Goal: Information Seeking & Learning: Learn about a topic

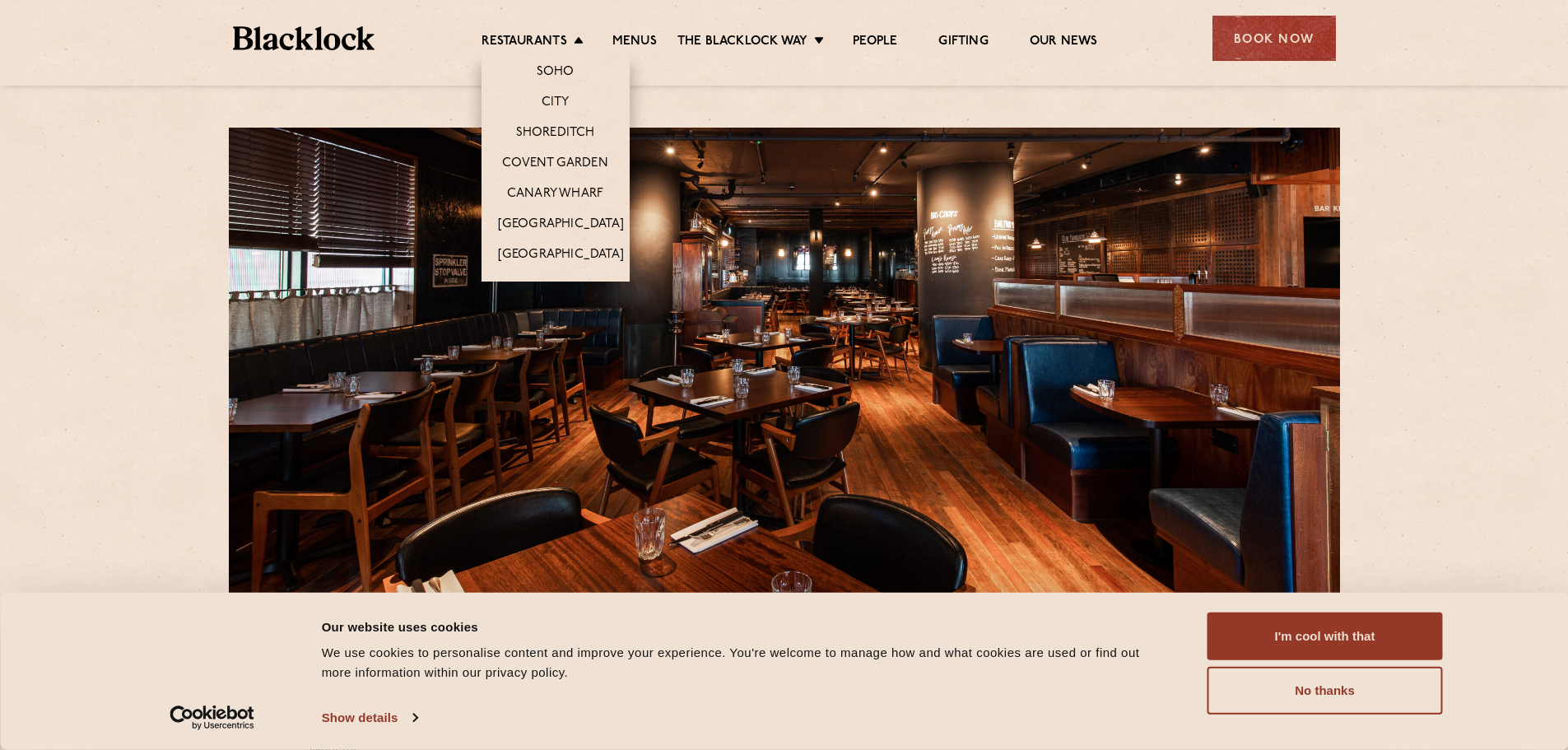
click at [544, 182] on li "Canary Wharf" at bounding box center [556, 193] width 148 height 31
click at [537, 192] on link "Canary Wharf" at bounding box center [555, 195] width 96 height 18
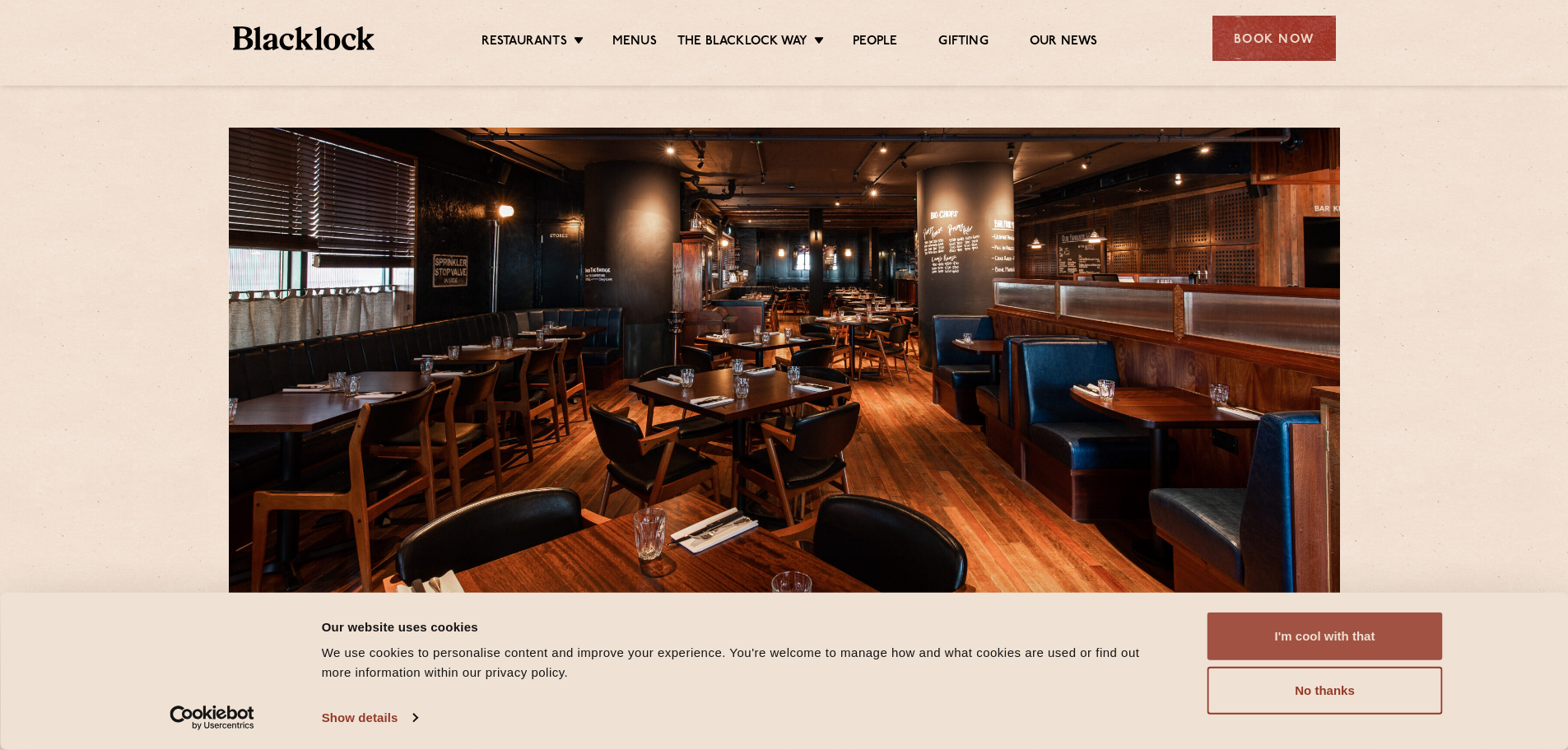
click at [1359, 631] on button "I'm cool with that" at bounding box center [1326, 636] width 235 height 48
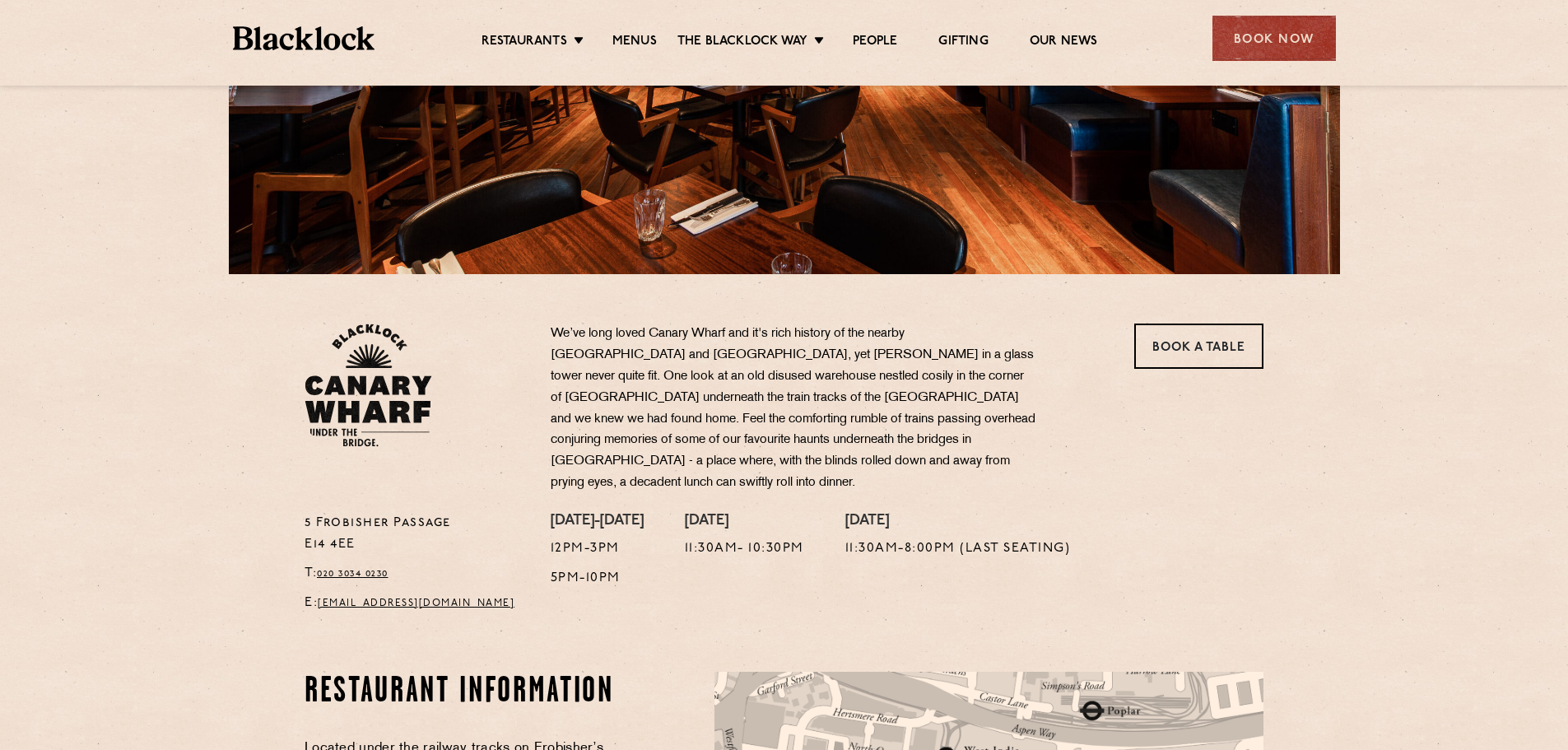
scroll to position [140, 0]
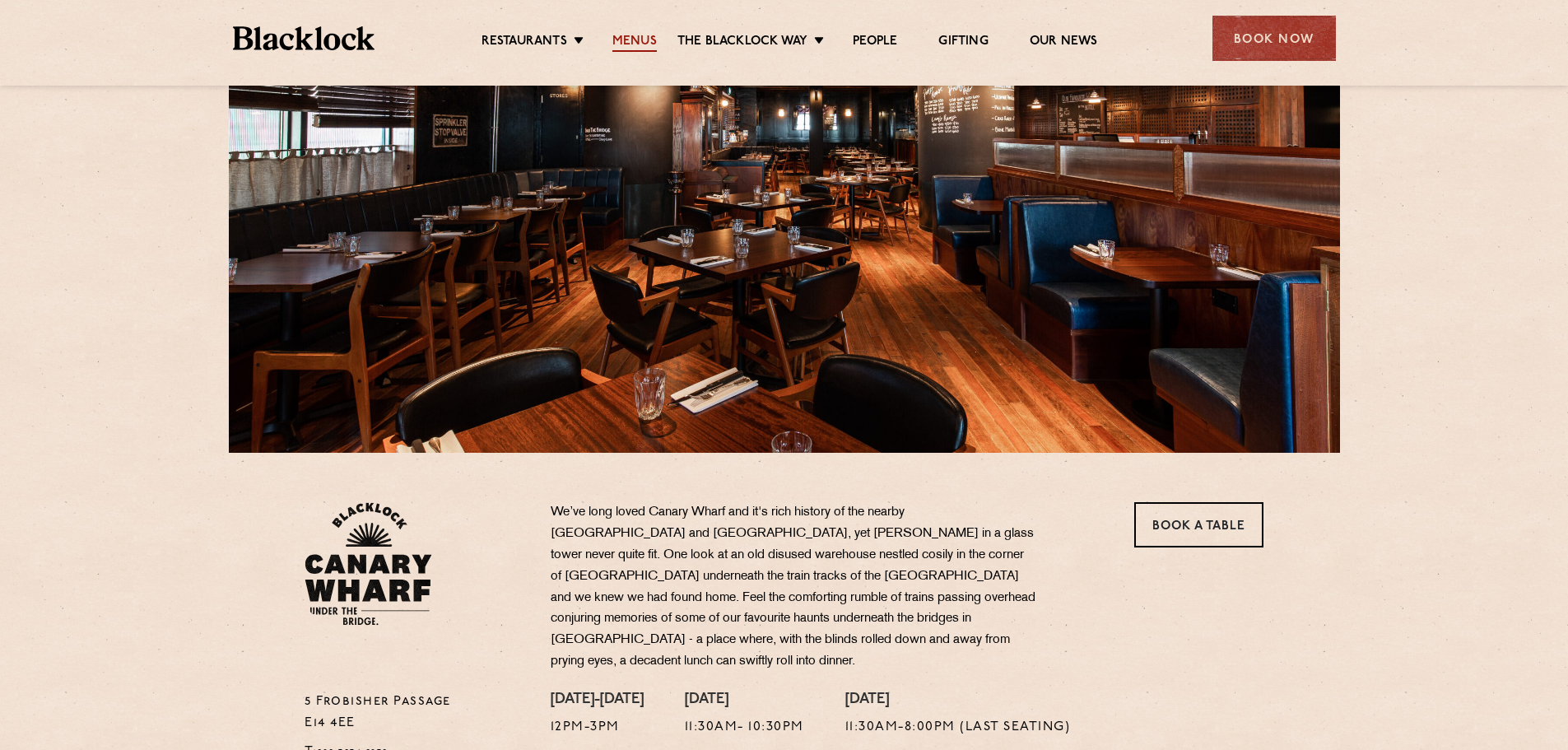
click at [620, 33] on link "Menus" at bounding box center [634, 43] width 44 height 18
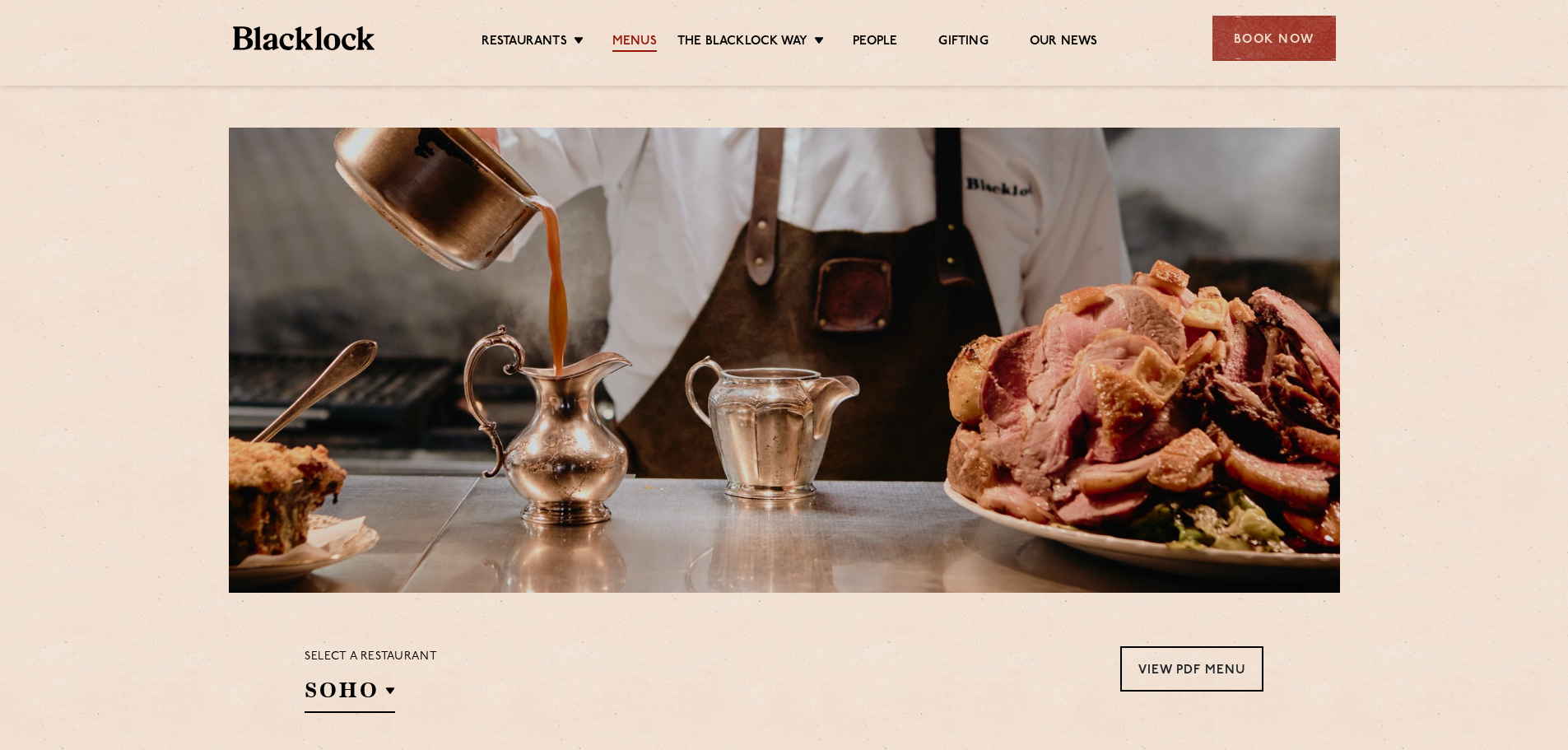
click at [639, 41] on link "Menus" at bounding box center [634, 43] width 44 height 18
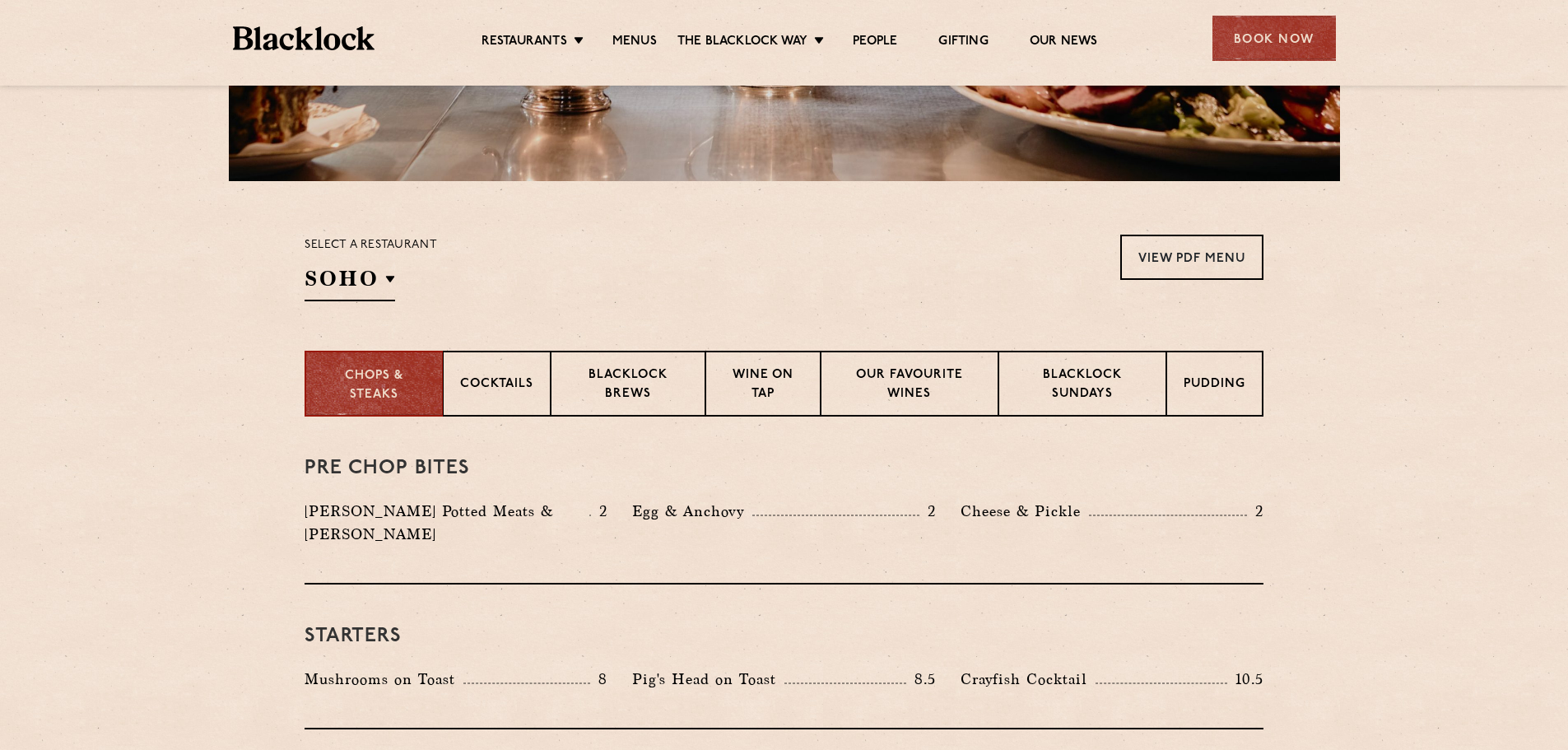
scroll to position [165, 0]
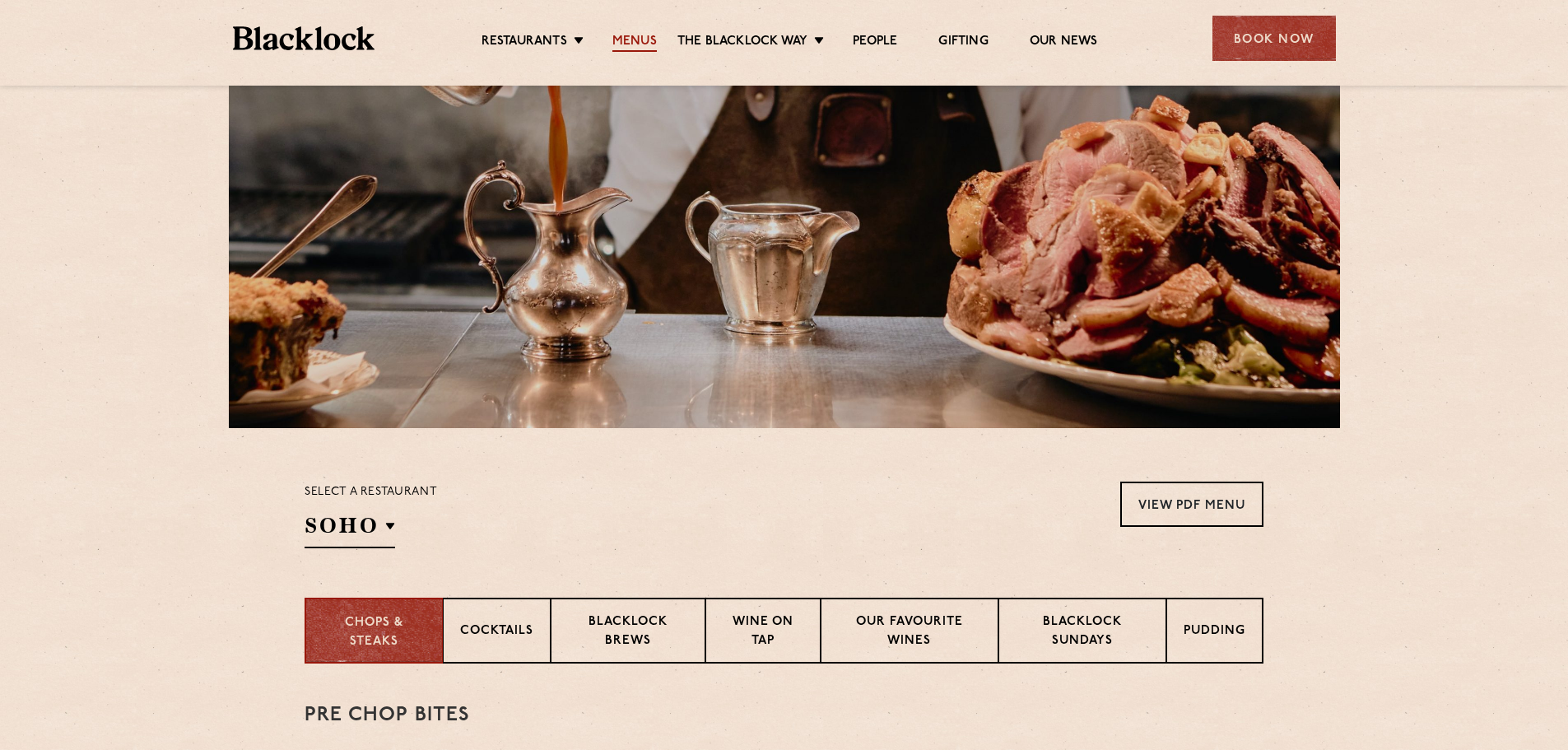
click at [648, 39] on link "Menus" at bounding box center [634, 43] width 44 height 18
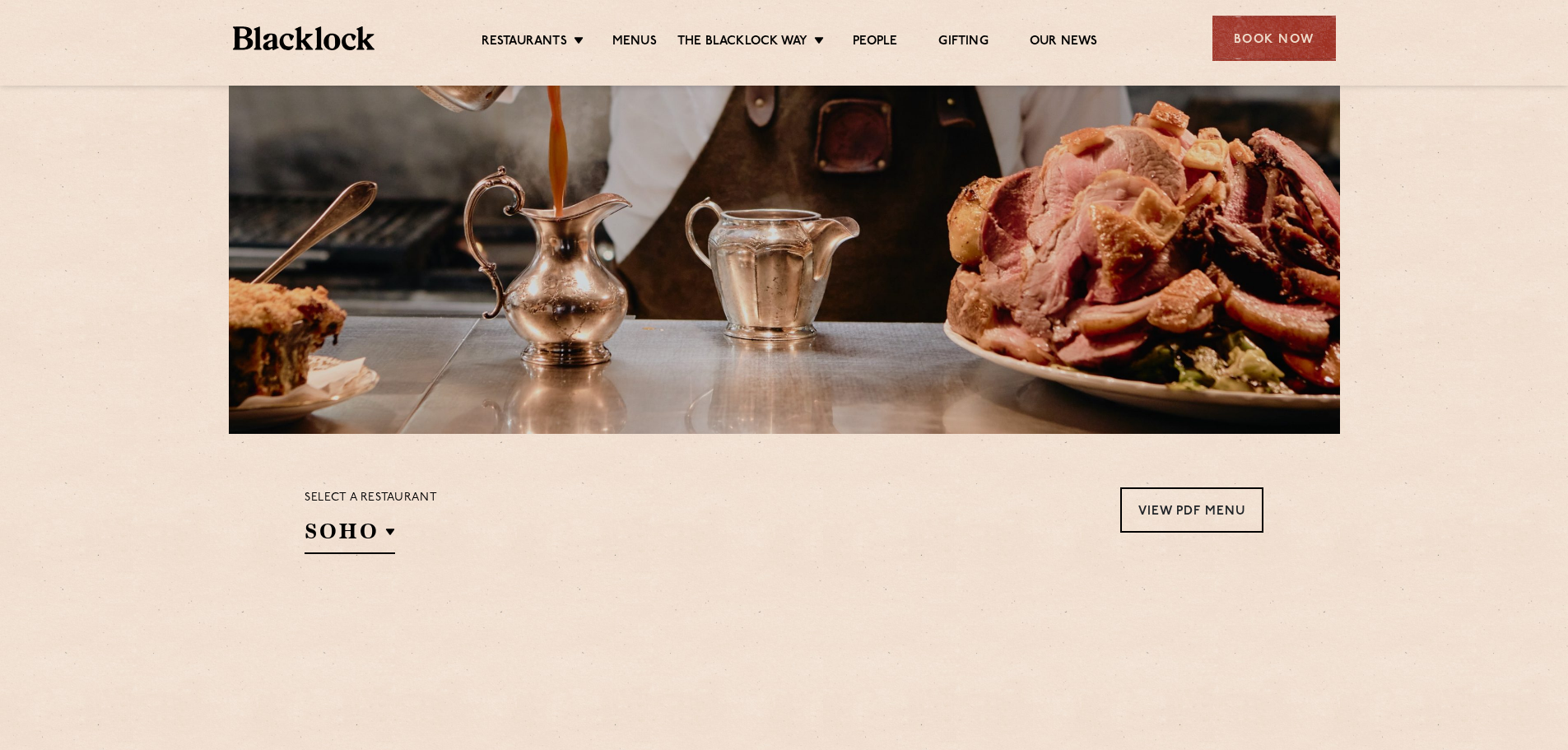
scroll to position [165, 0]
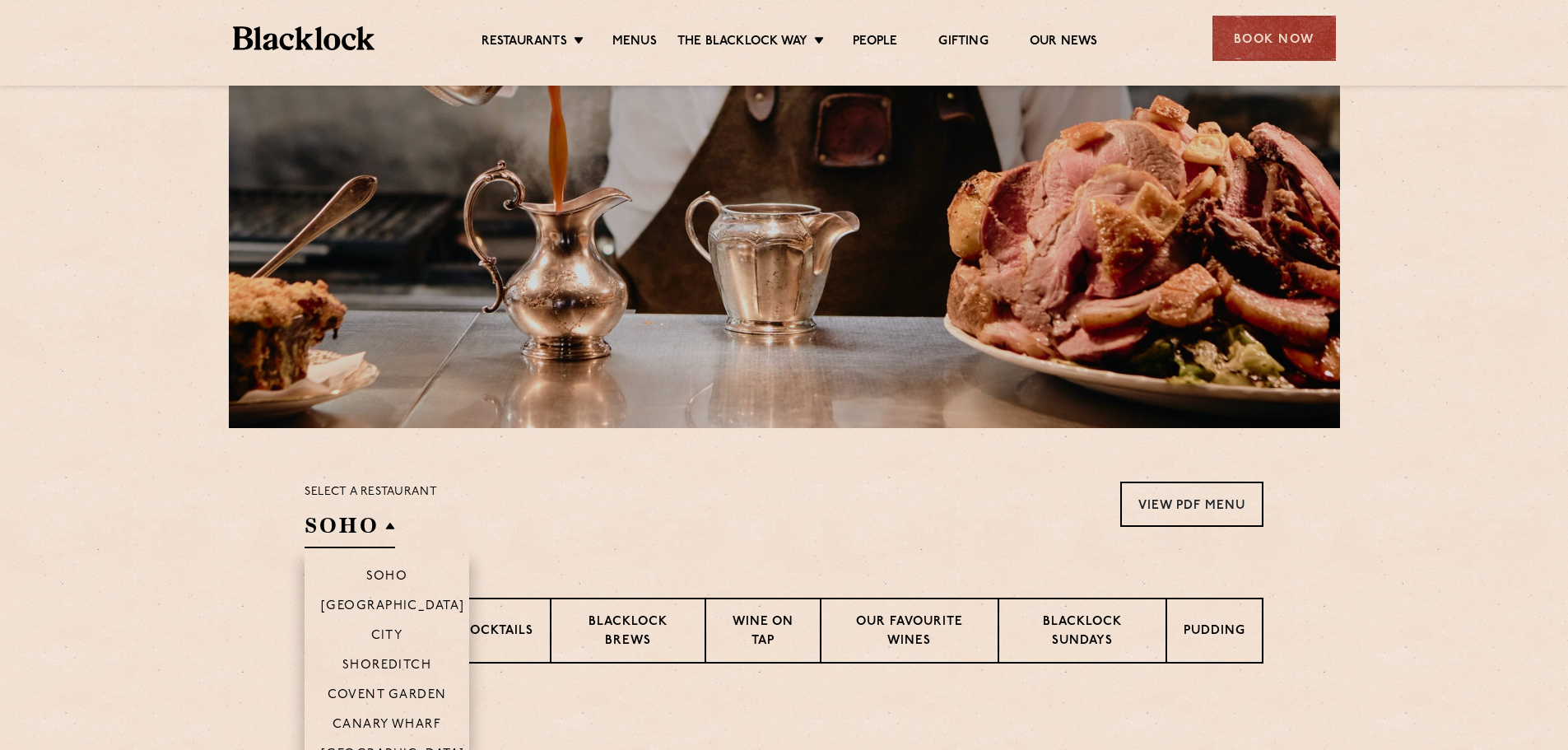
click at [375, 531] on h2 "SOHO" at bounding box center [350, 529] width 90 height 37
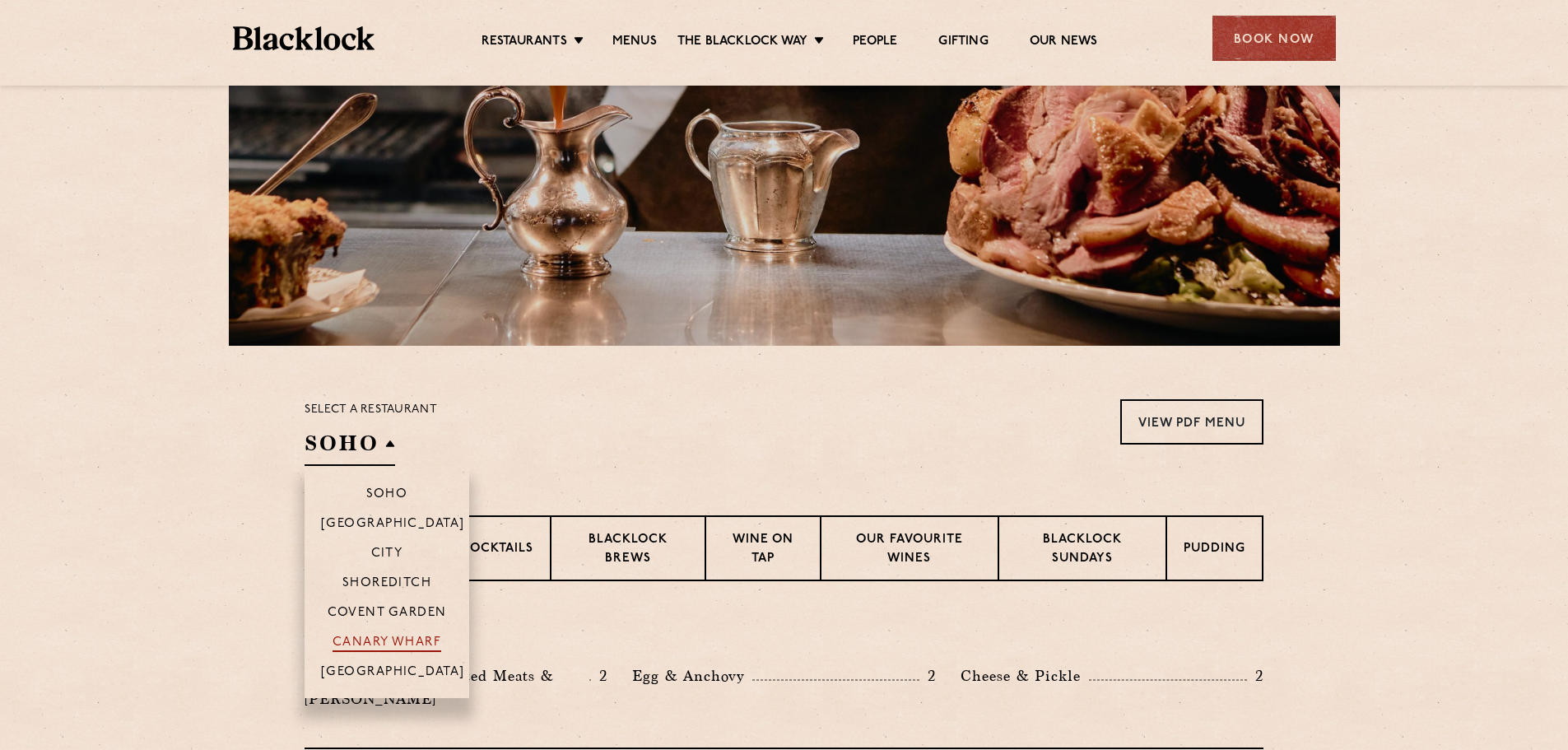
click at [426, 644] on p "Canary Wharf" at bounding box center [387, 643] width 109 height 16
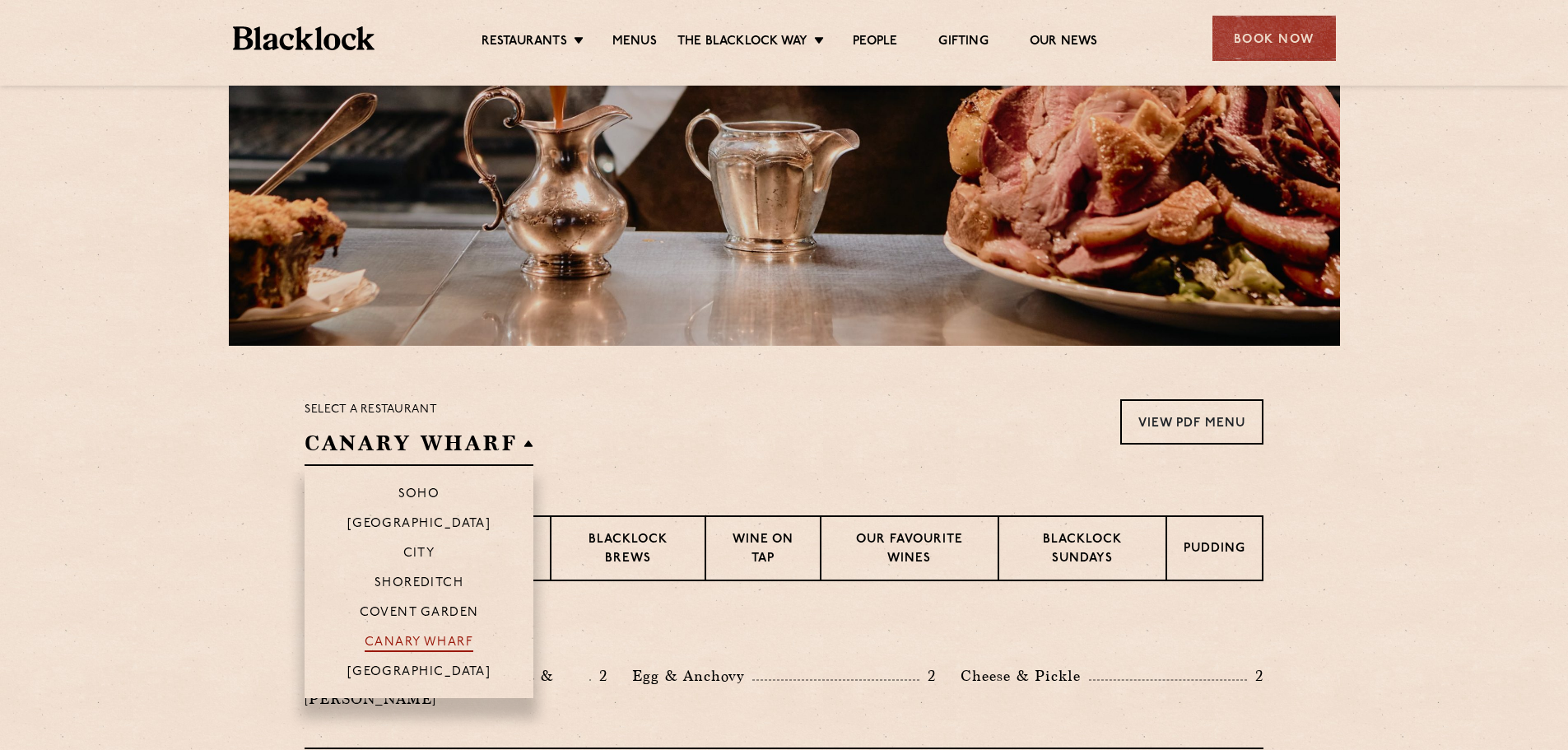
click at [432, 638] on p "Canary Wharf" at bounding box center [419, 643] width 109 height 16
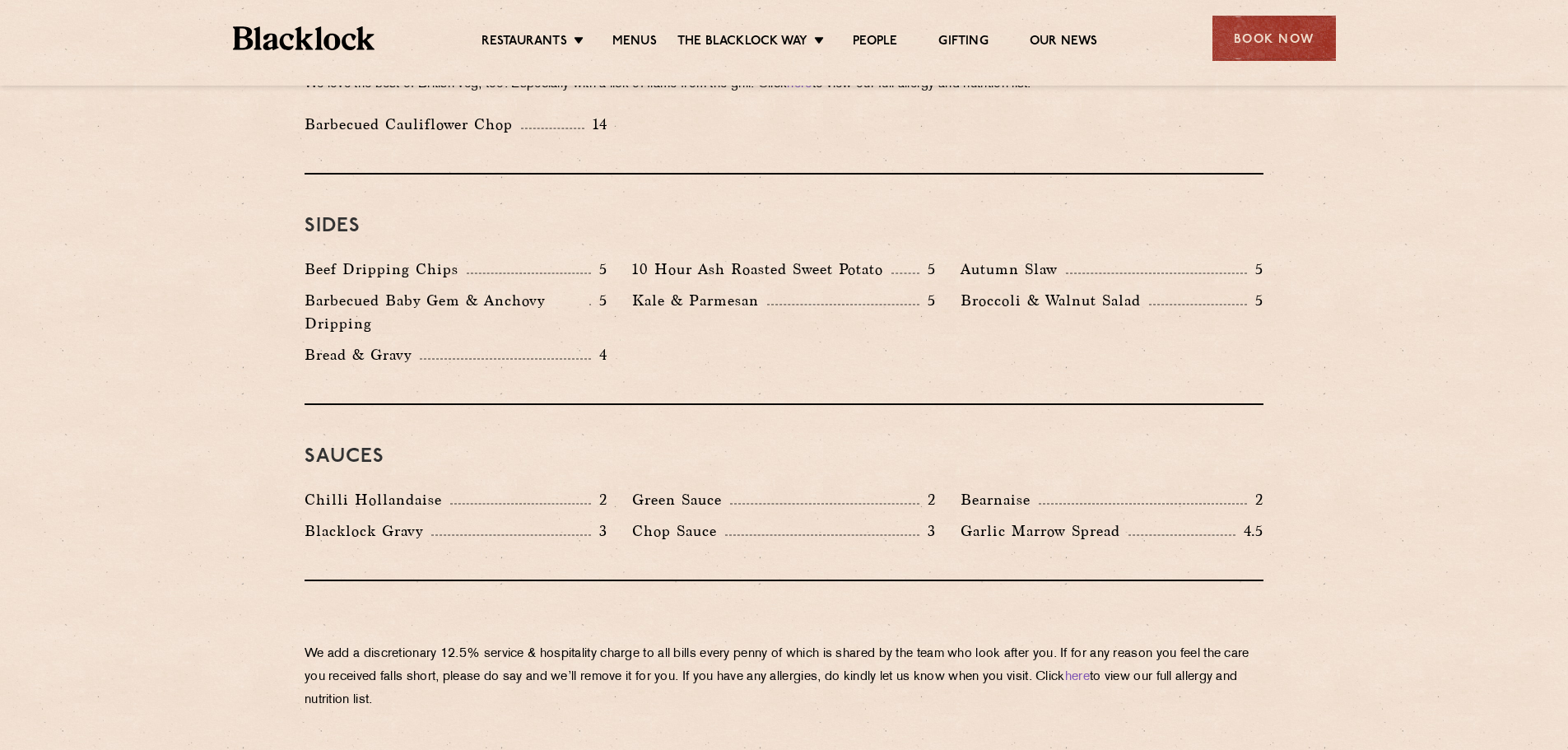
scroll to position [2634, 0]
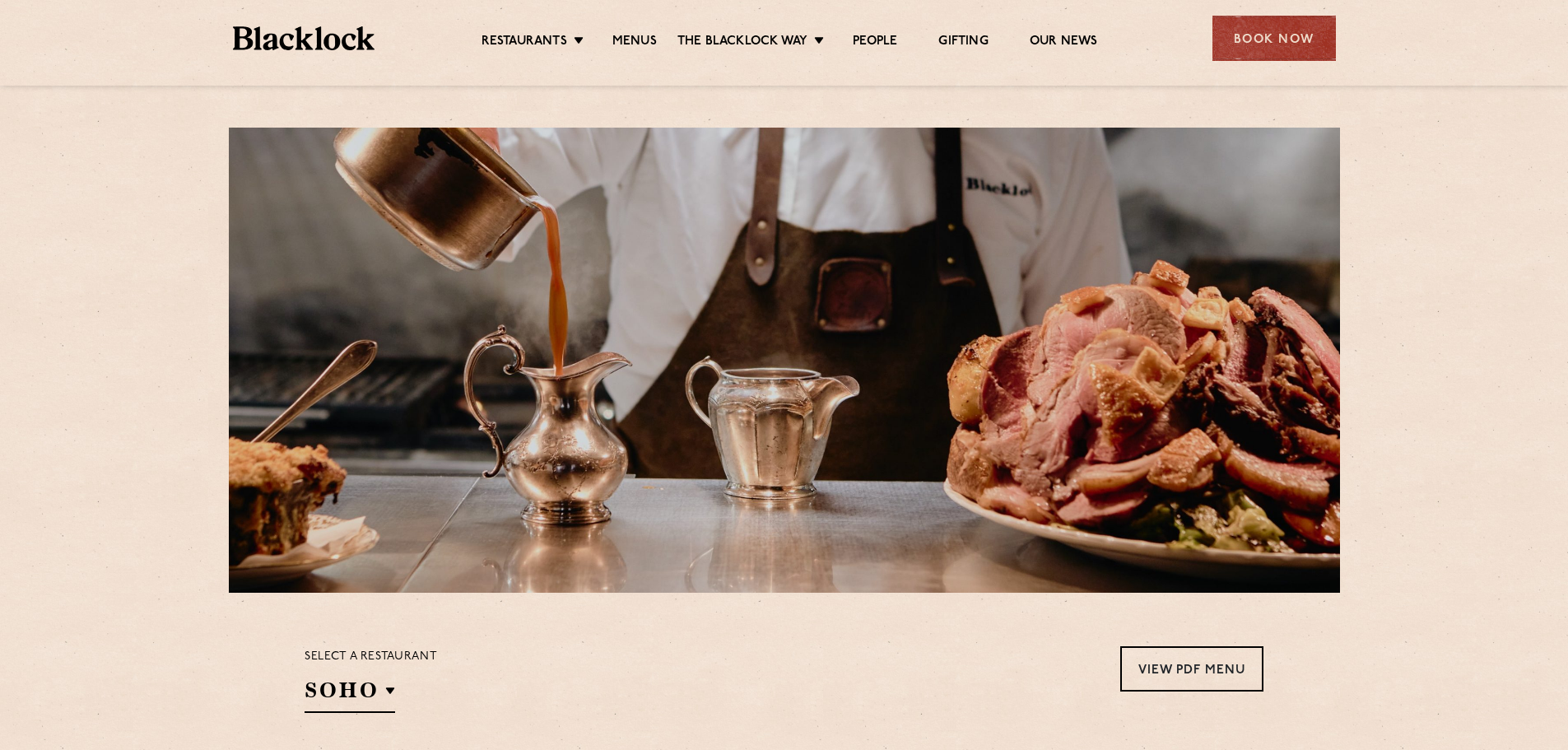
click at [247, 35] on img at bounding box center [303, 38] width 142 height 24
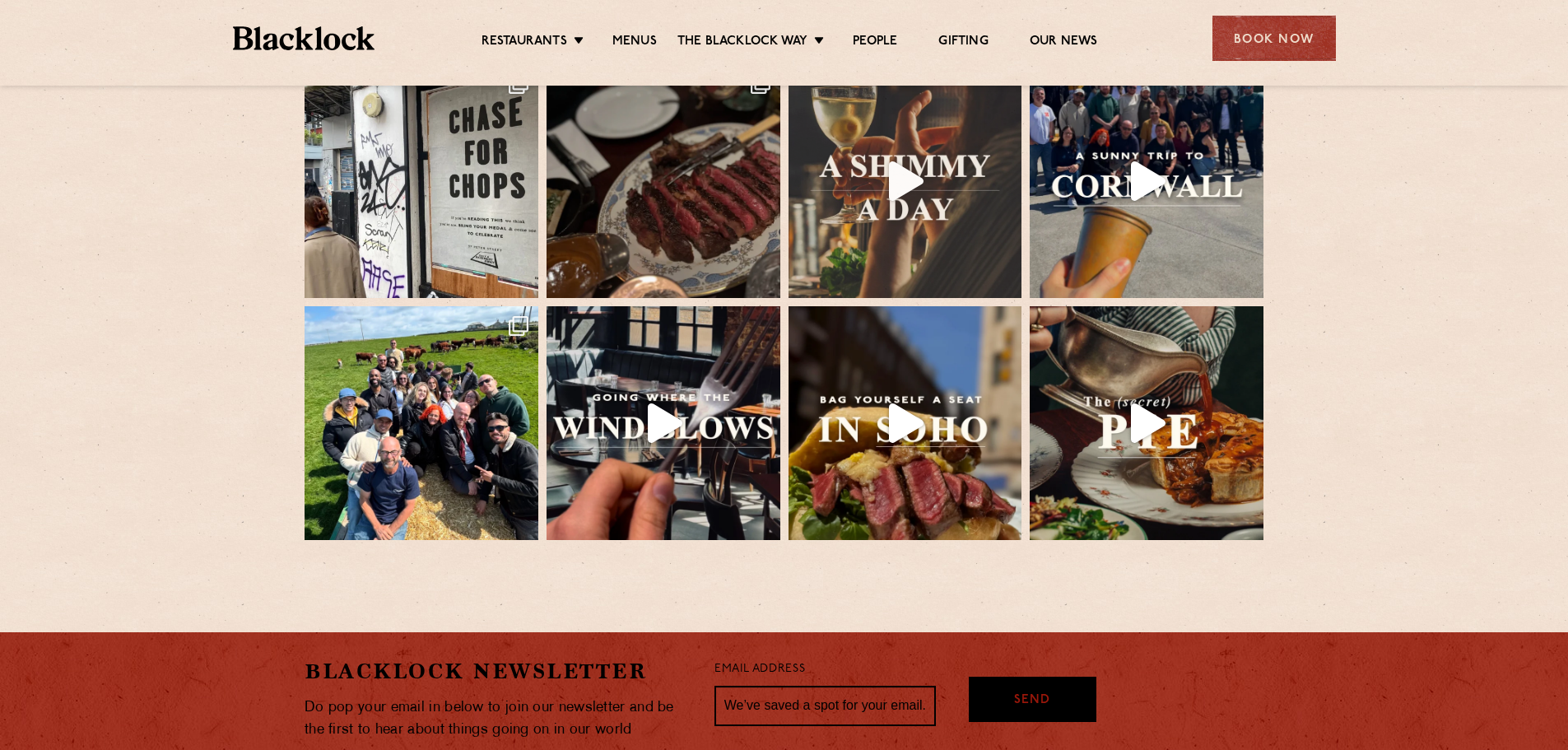
scroll to position [3669, 0]
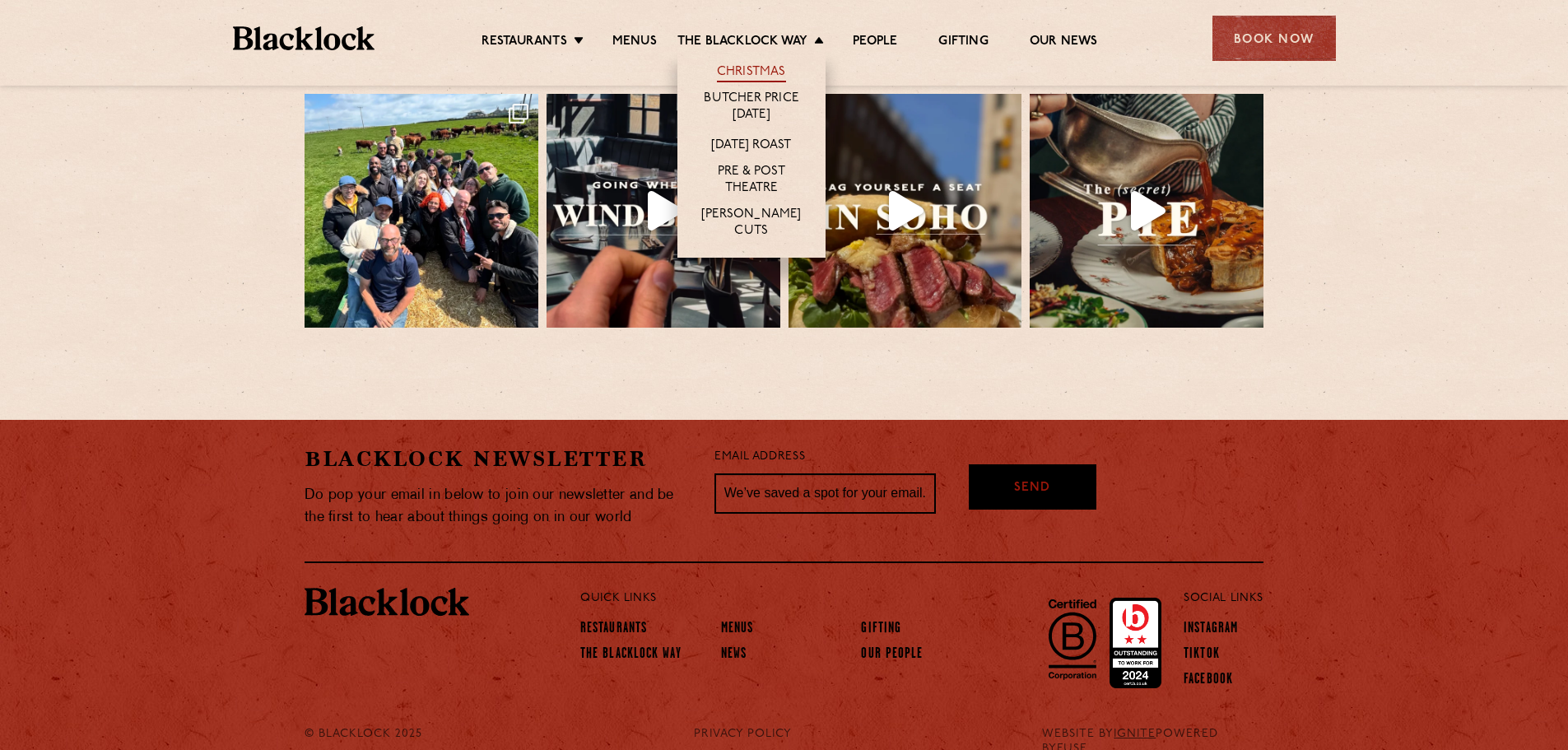
click at [740, 65] on link "Christmas" at bounding box center [751, 73] width 69 height 18
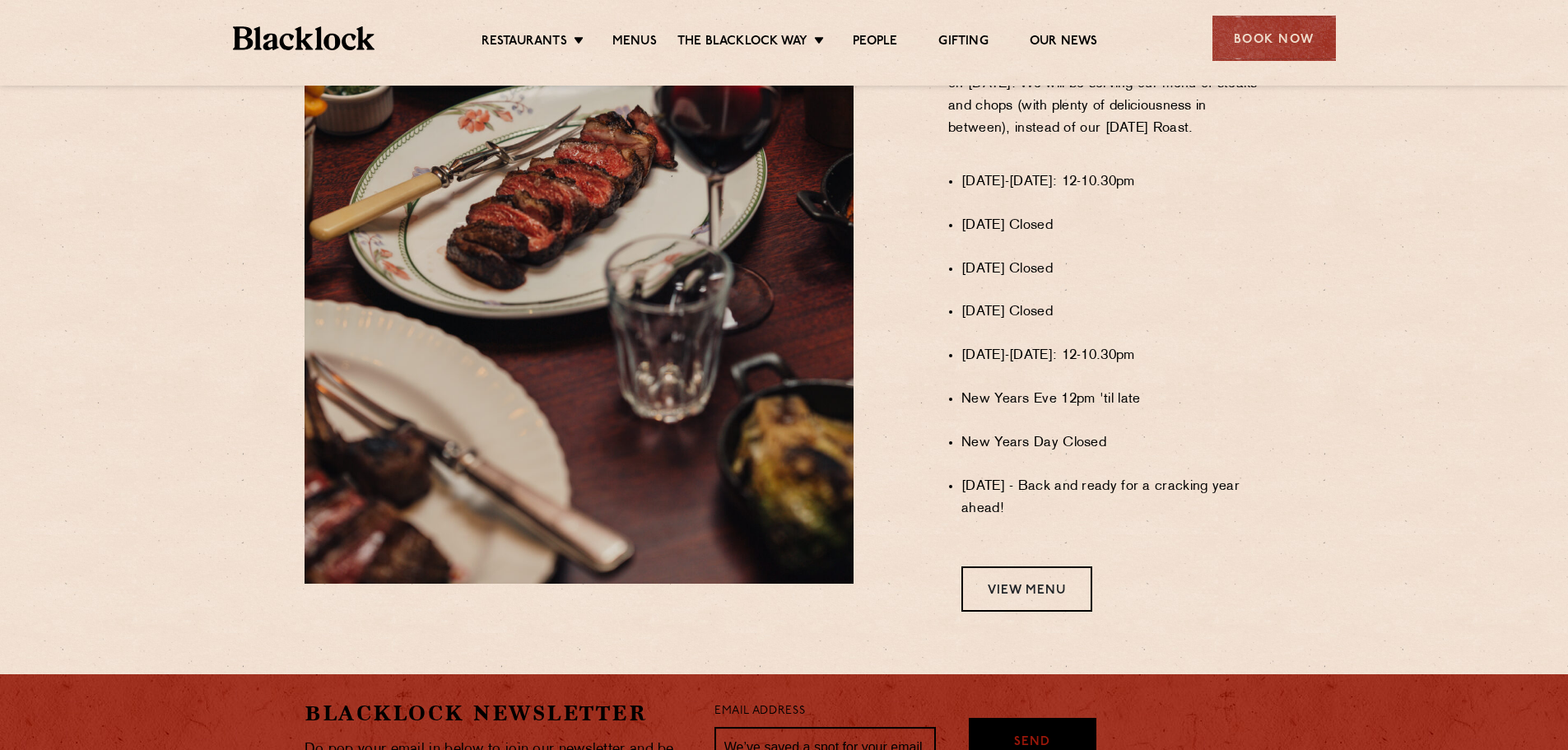
scroll to position [1400, 0]
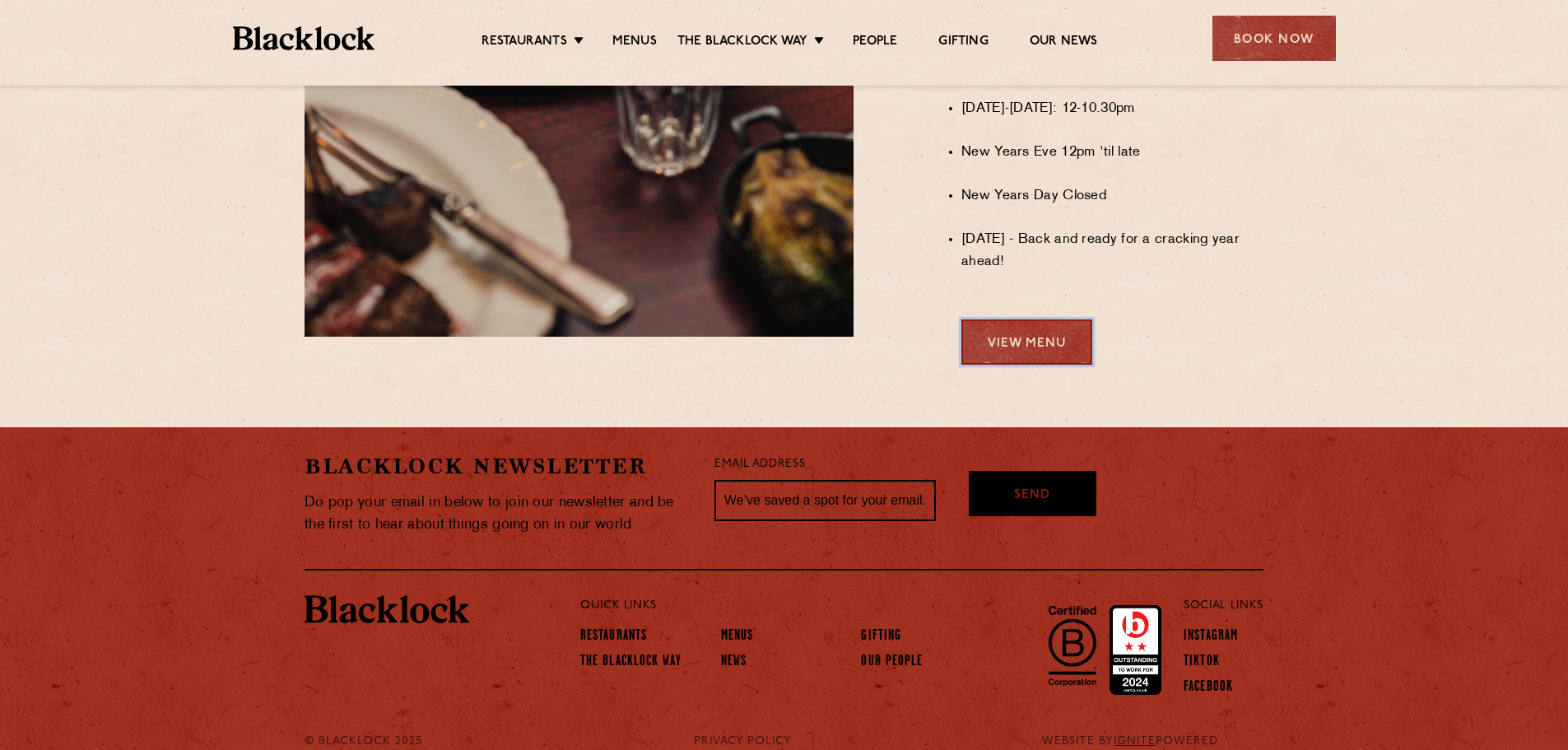
click at [1044, 339] on link "View Menu" at bounding box center [1027, 342] width 131 height 45
